Goal: Register for event/course

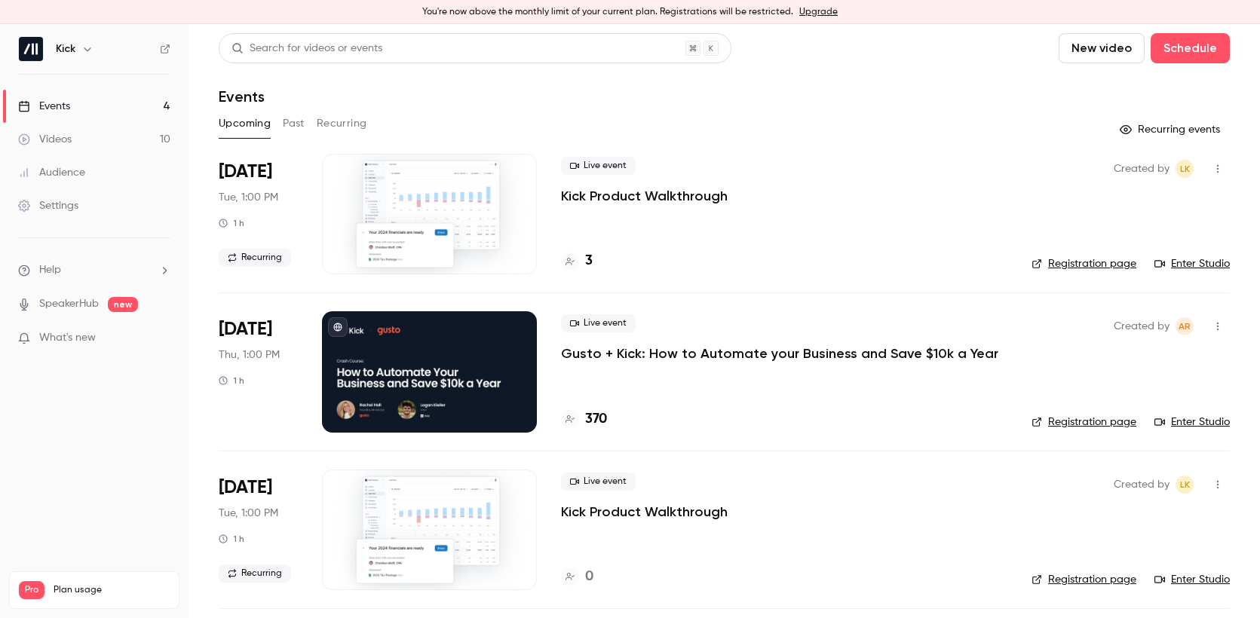
click at [683, 360] on p "Gusto + Kick: How to Automate your Business and Save $10k a Year" at bounding box center [779, 354] width 437 height 18
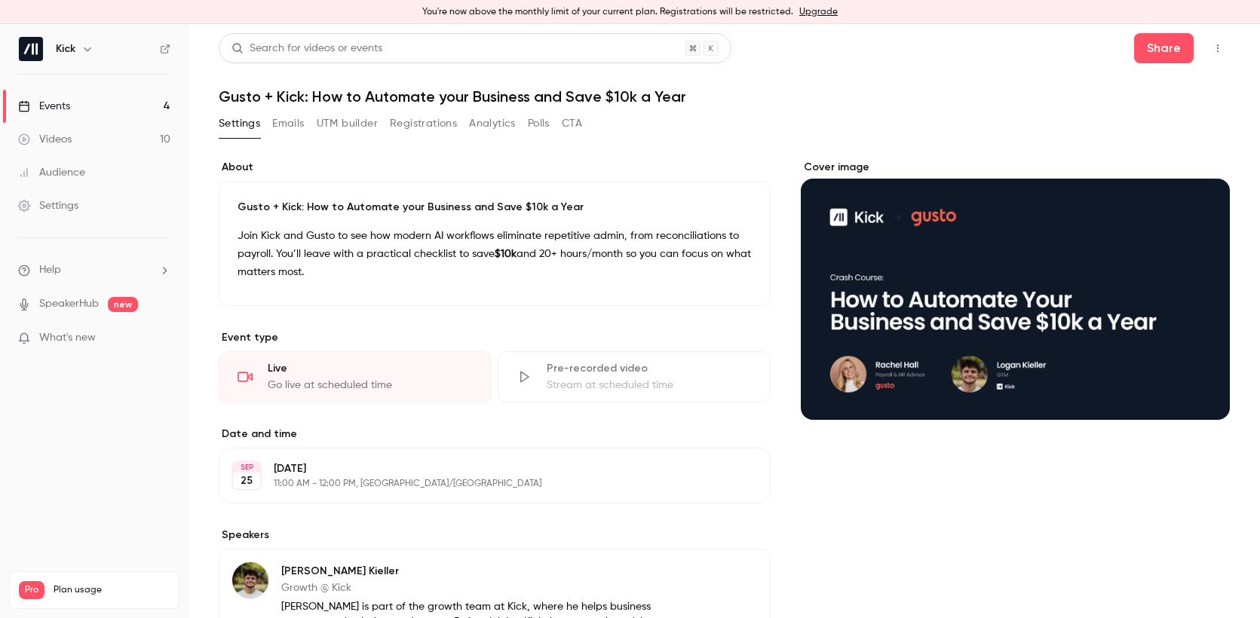
click at [422, 124] on button "Registrations" at bounding box center [423, 124] width 67 height 24
